Goal: Download file/media

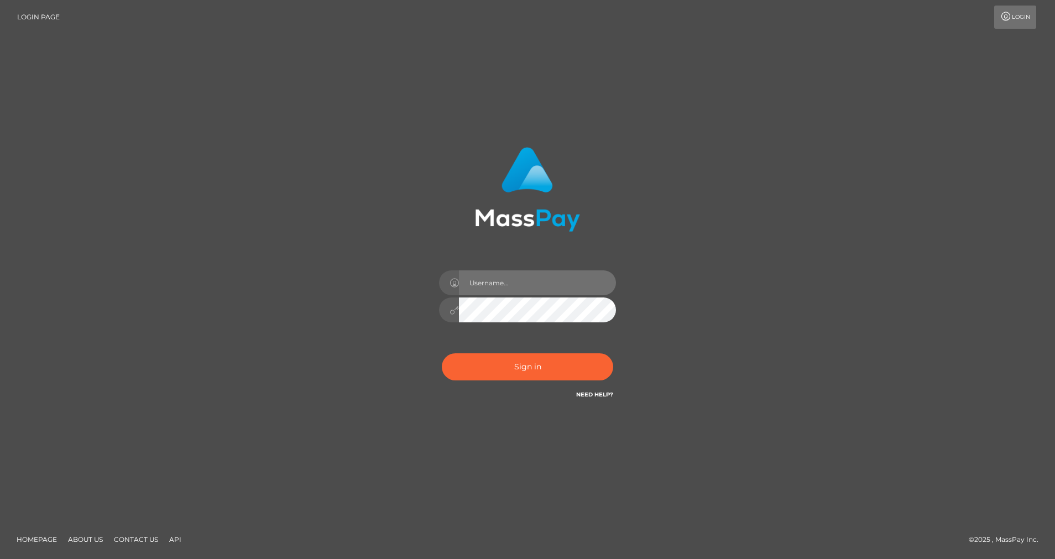
click at [498, 282] on input "text" at bounding box center [537, 282] width 157 height 25
type input "cris.silversocial"
click at [491, 370] on button "Sign in" at bounding box center [527, 366] width 171 height 27
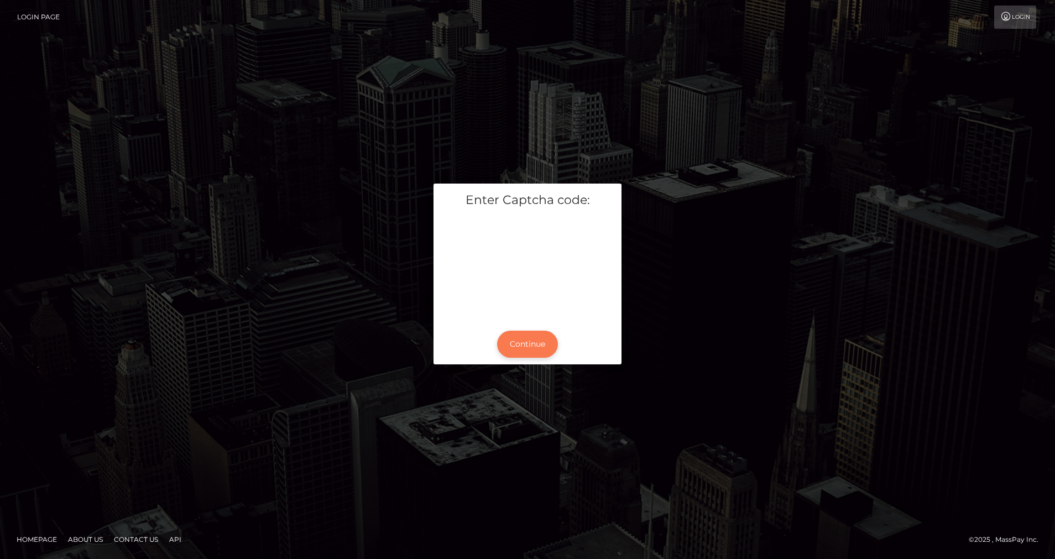
click at [540, 341] on button "Continue" at bounding box center [527, 344] width 61 height 27
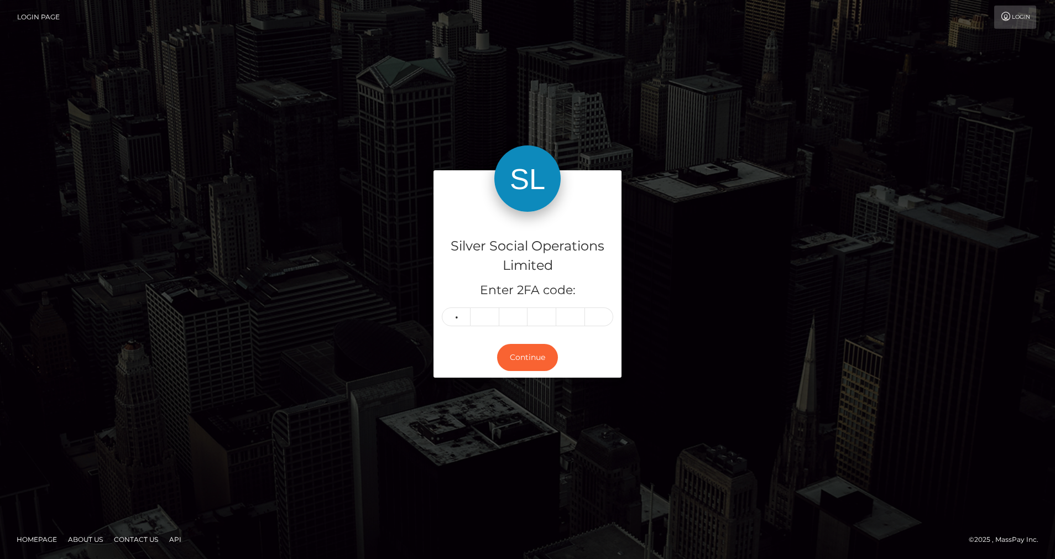
type input "9"
type input "3"
type input "6"
type input "3"
type input "5"
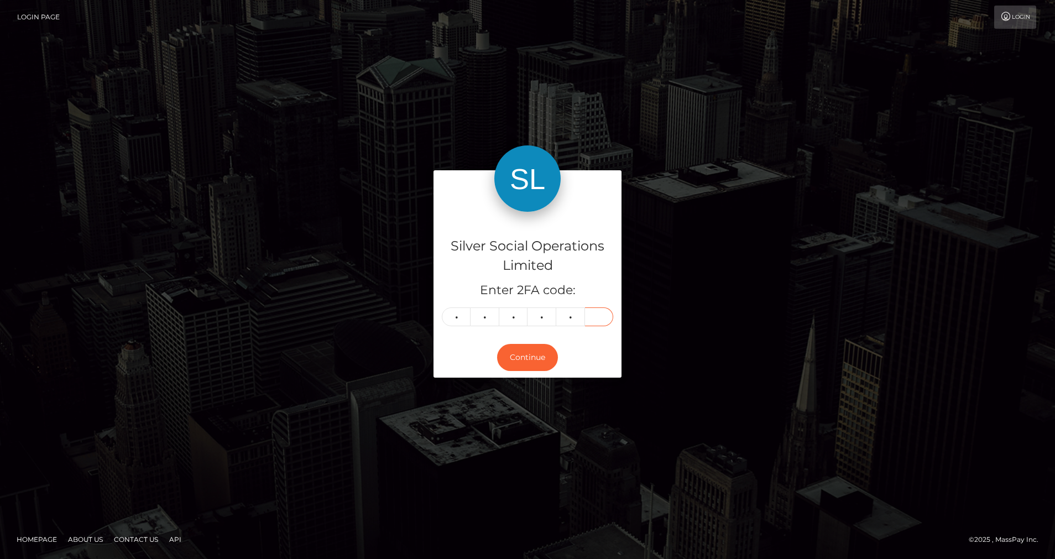
type input "3"
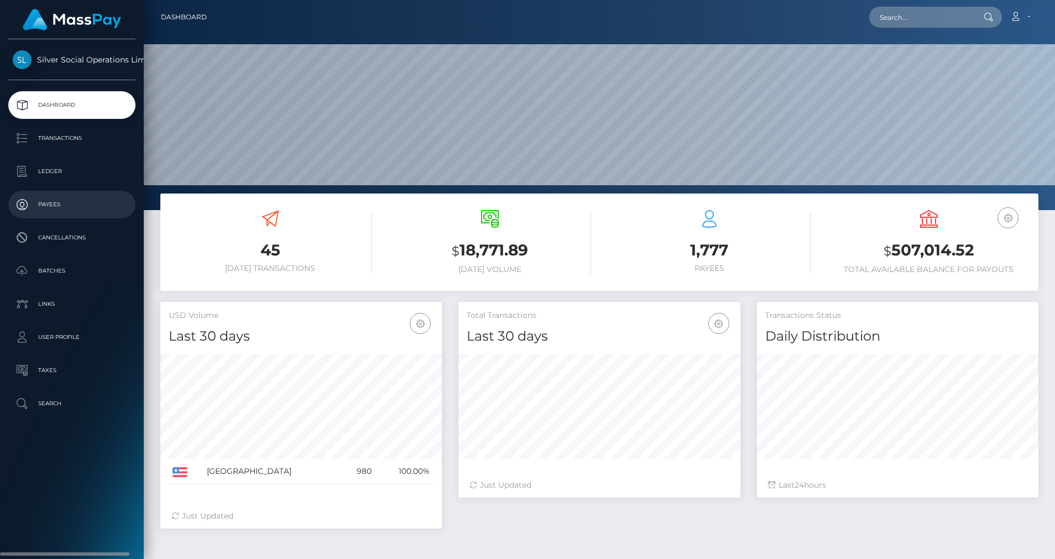
scroll to position [196, 282]
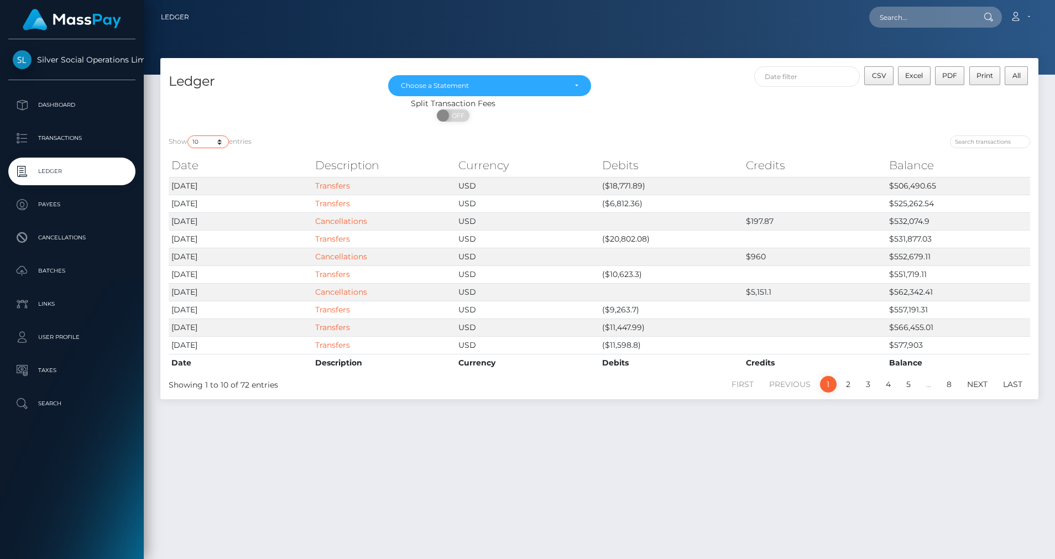
click at [225, 147] on select "10 25 50 100 250" at bounding box center [207, 142] width 41 height 13
select select "50"
click at [189, 136] on select "10 25 50 100 250" at bounding box center [207, 142] width 41 height 13
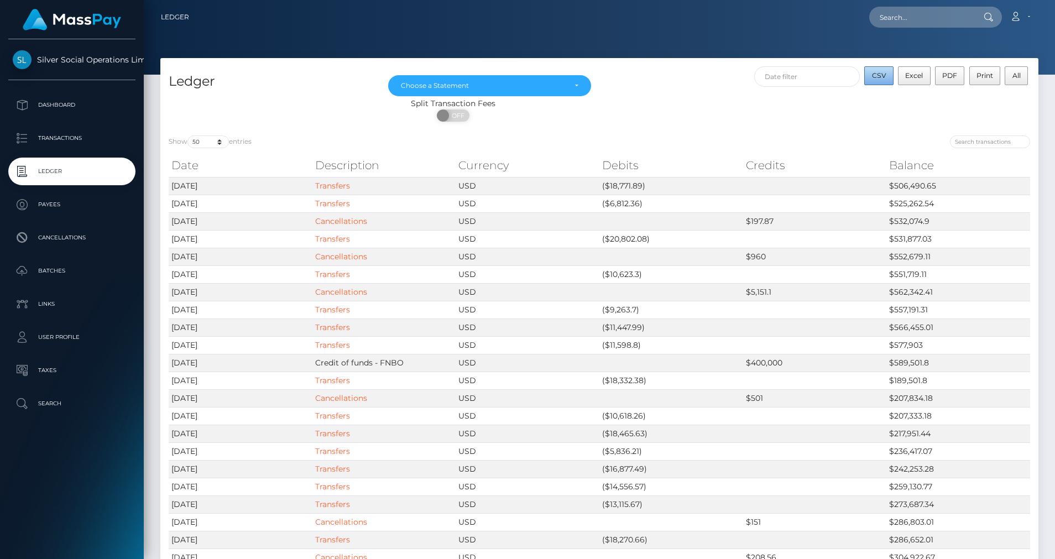
click at [884, 75] on span "CSV" at bounding box center [879, 75] width 14 height 8
click at [525, 87] on div "Choose a Statement" at bounding box center [483, 85] width 165 height 9
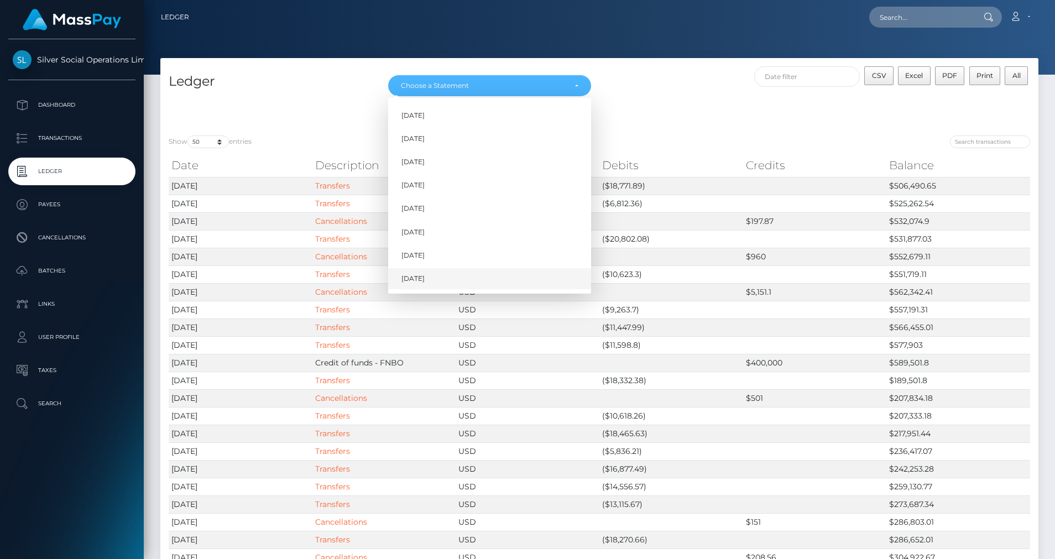
click at [439, 277] on link "Aug 2025" at bounding box center [489, 279] width 203 height 20
select select "Aug 2025"
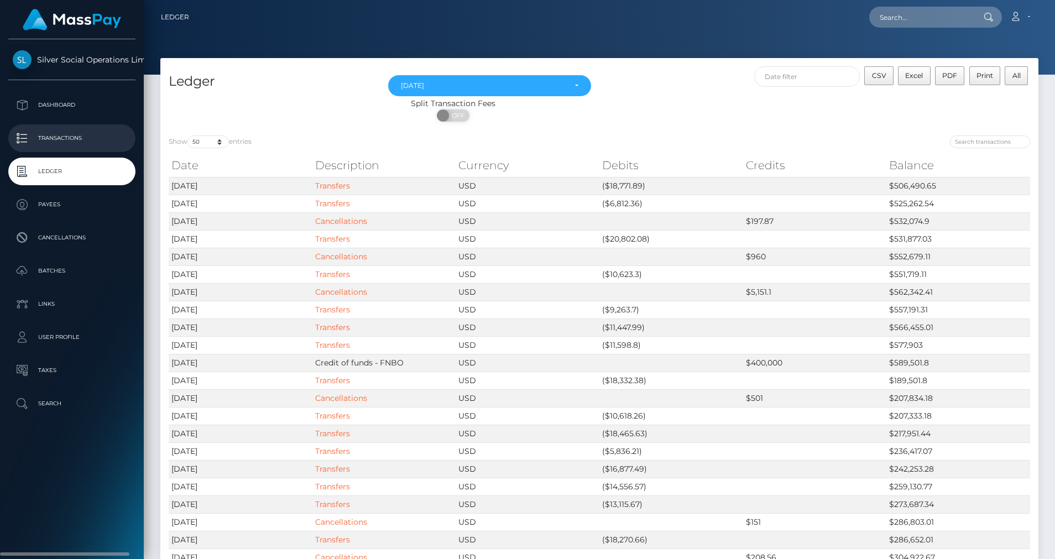
click at [82, 142] on p "Transactions" at bounding box center [72, 138] width 118 height 17
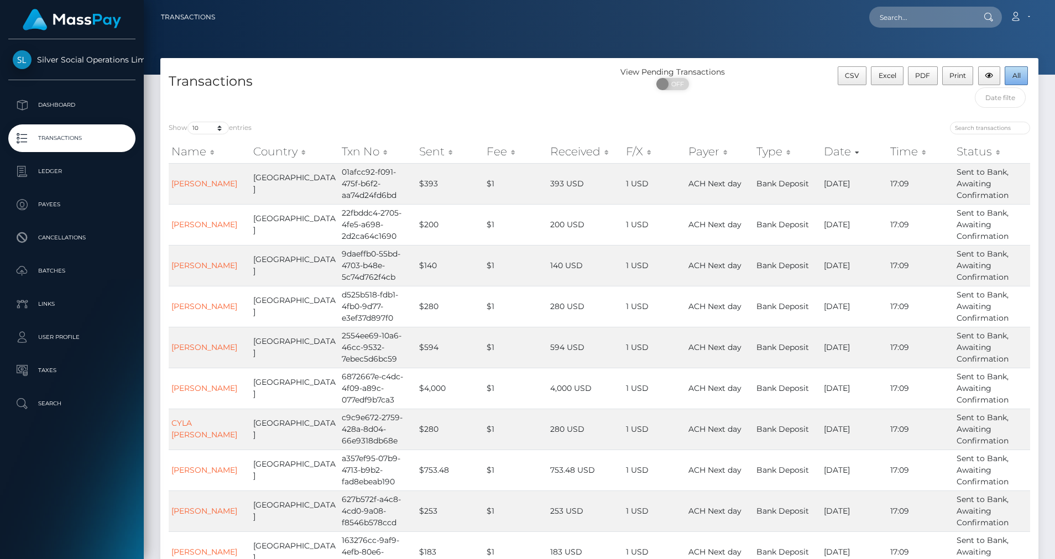
click at [1019, 77] on span "All" at bounding box center [1017, 75] width 8 height 8
